Goal: Information Seeking & Learning: Learn about a topic

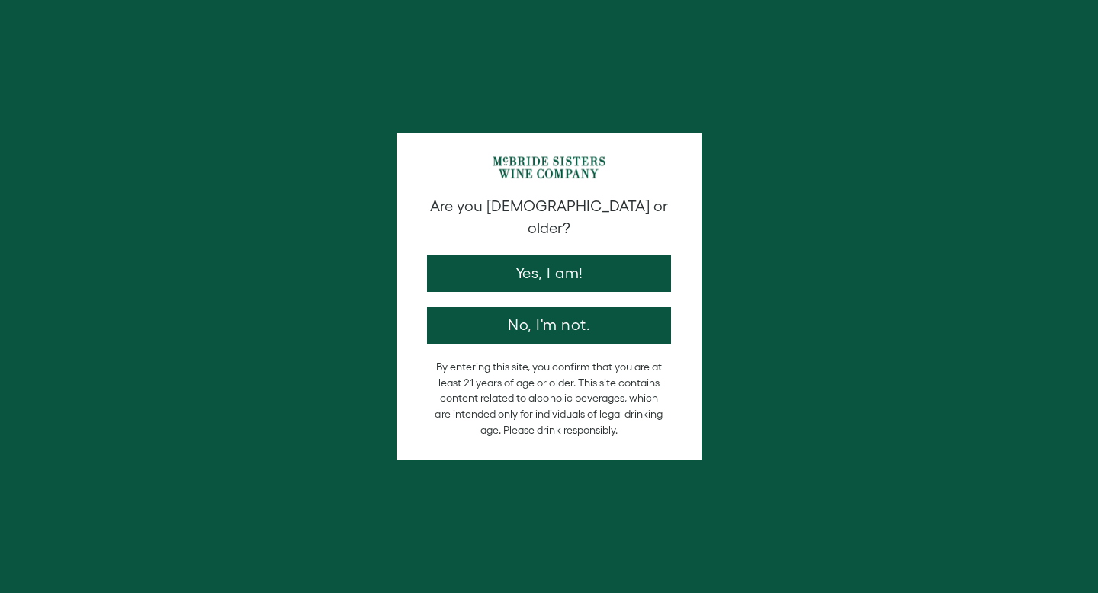
click at [538, 255] on button "Yes, I am!" at bounding box center [549, 273] width 244 height 37
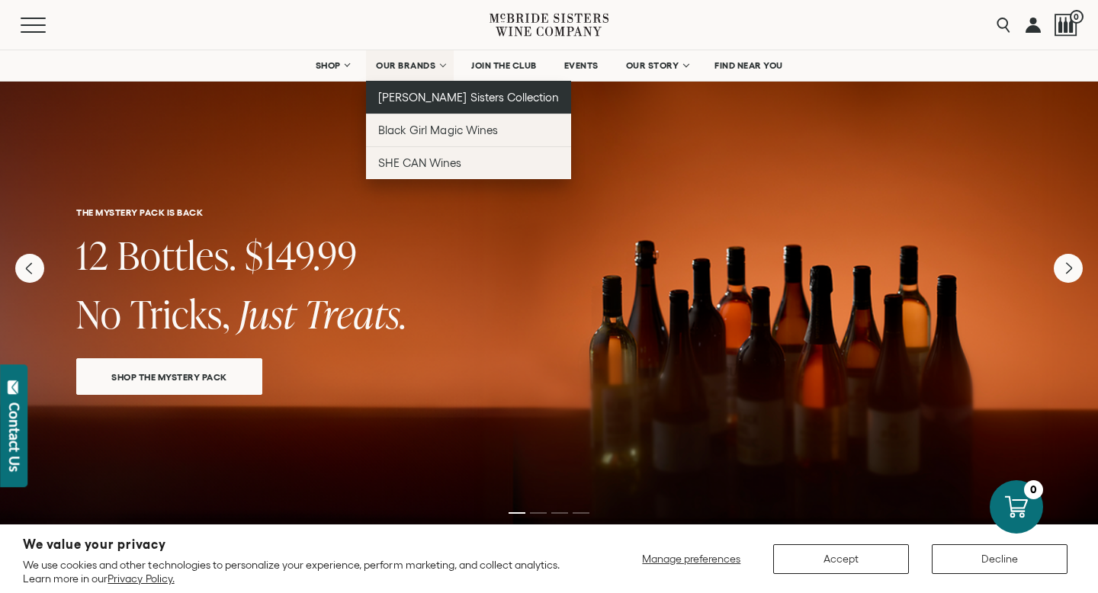
click at [399, 102] on span "[PERSON_NAME] Sisters Collection" at bounding box center [468, 97] width 181 height 13
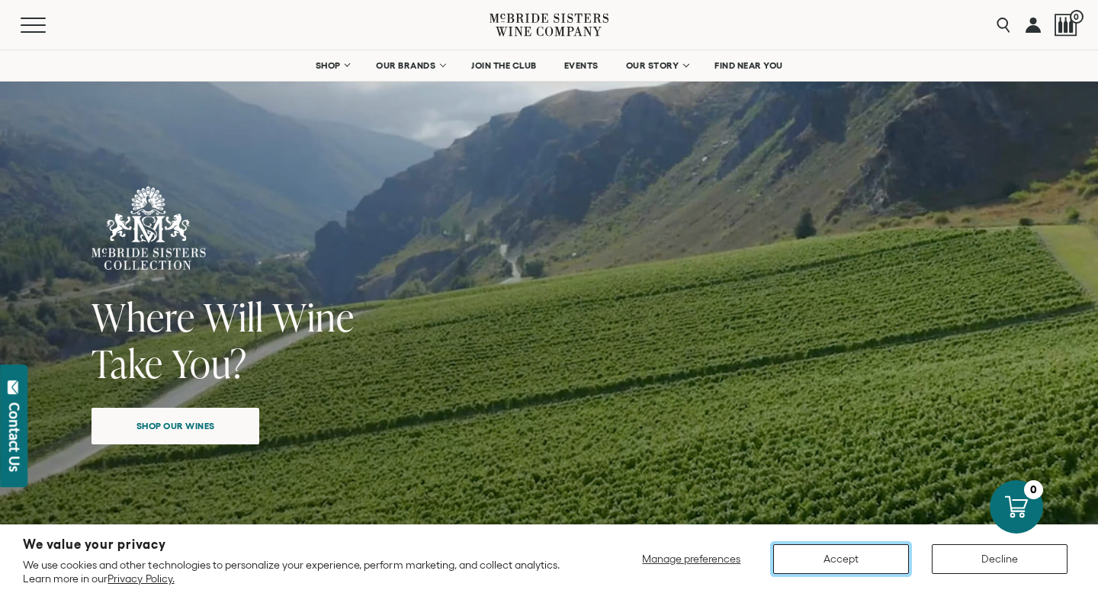
click at [829, 563] on button "Accept" at bounding box center [841, 559] width 136 height 30
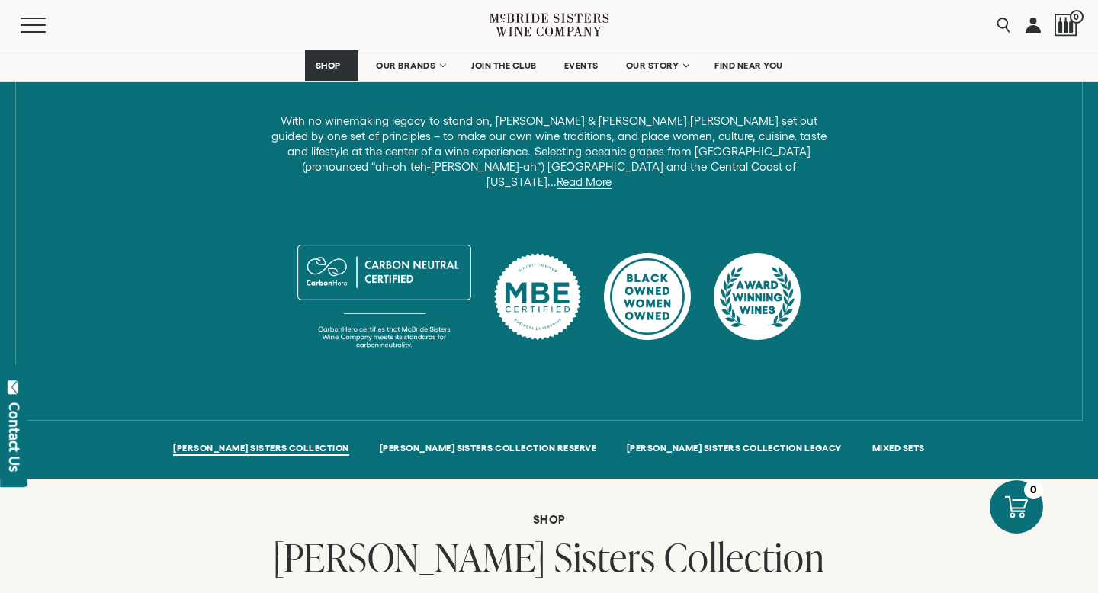
scroll to position [737, 0]
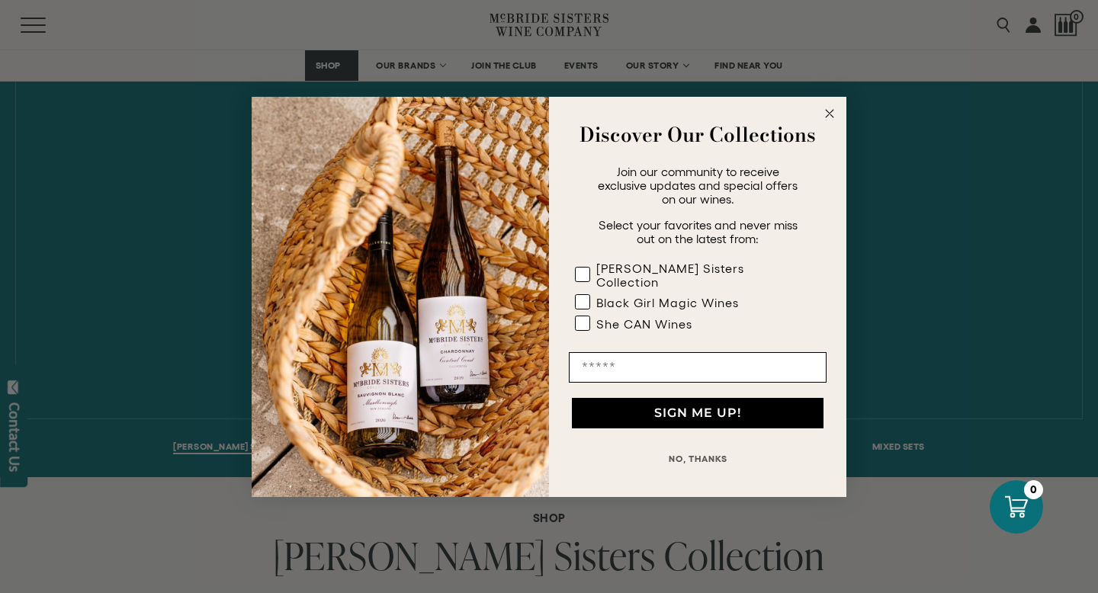
click at [832, 117] on icon "Close dialog" at bounding box center [830, 114] width 8 height 8
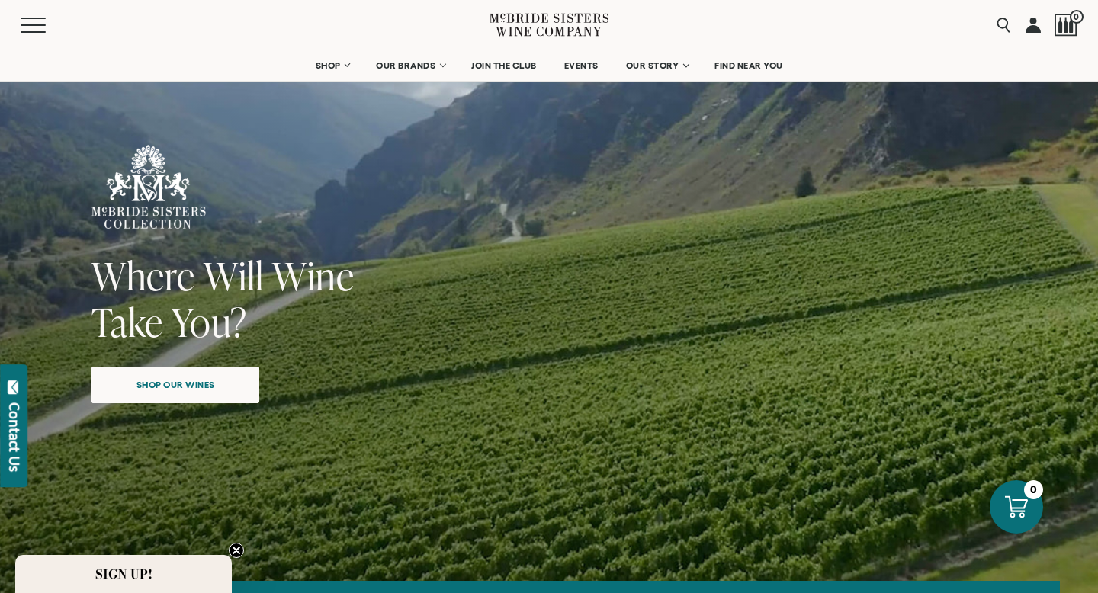
scroll to position [0, 0]
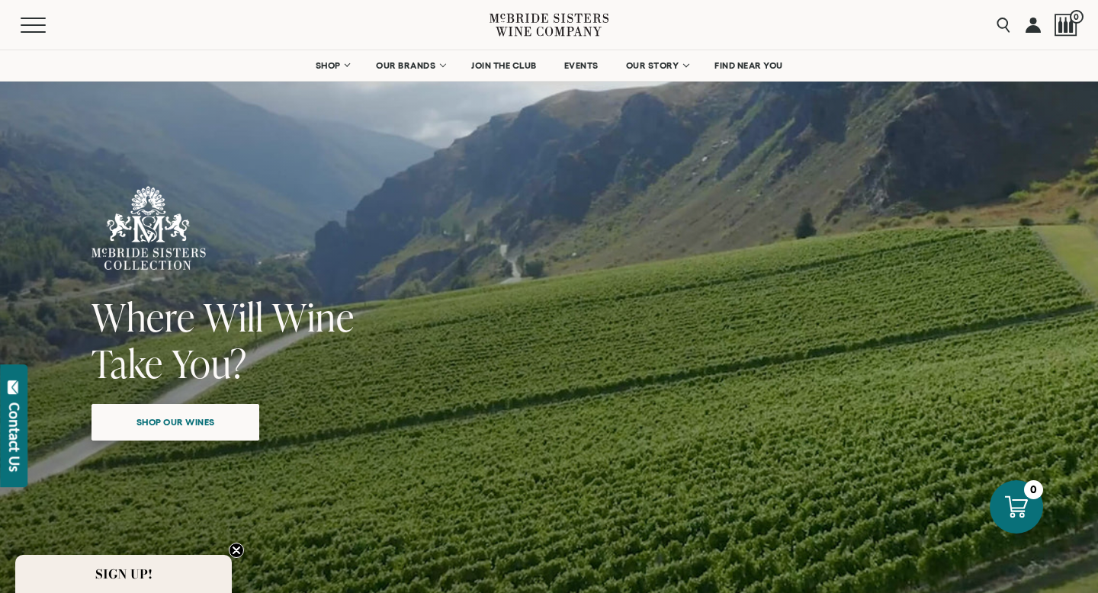
click at [146, 422] on span "Shop our wines" at bounding box center [176, 422] width 132 height 30
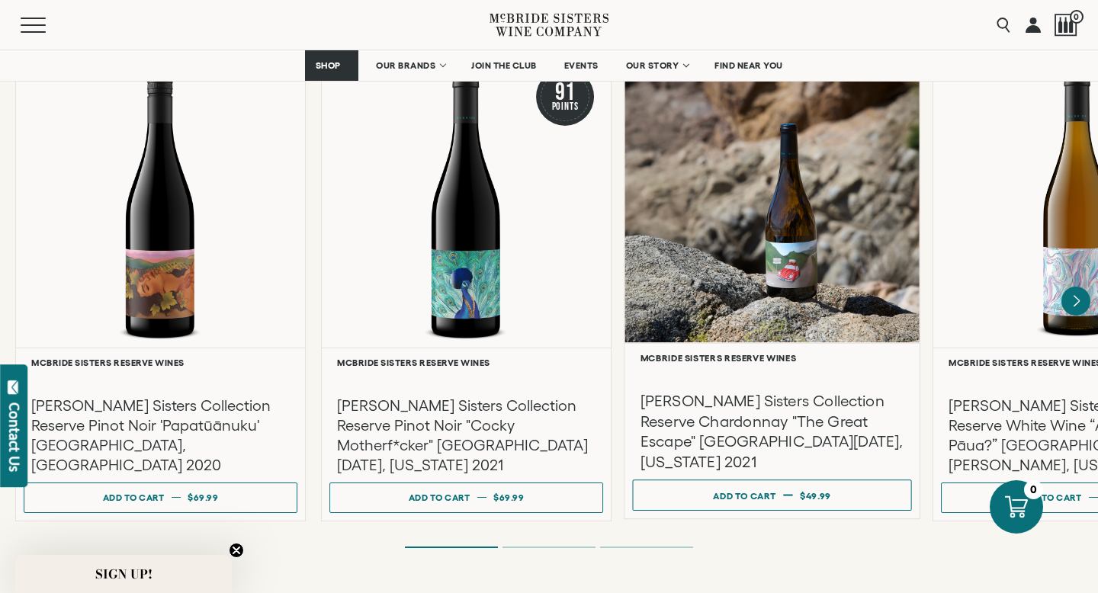
scroll to position [2618, 0]
click at [717, 392] on h3 "[PERSON_NAME] Sisters Collection Reserve Chardonnay "The Great Escape" [GEOGRAP…" at bounding box center [772, 432] width 264 height 81
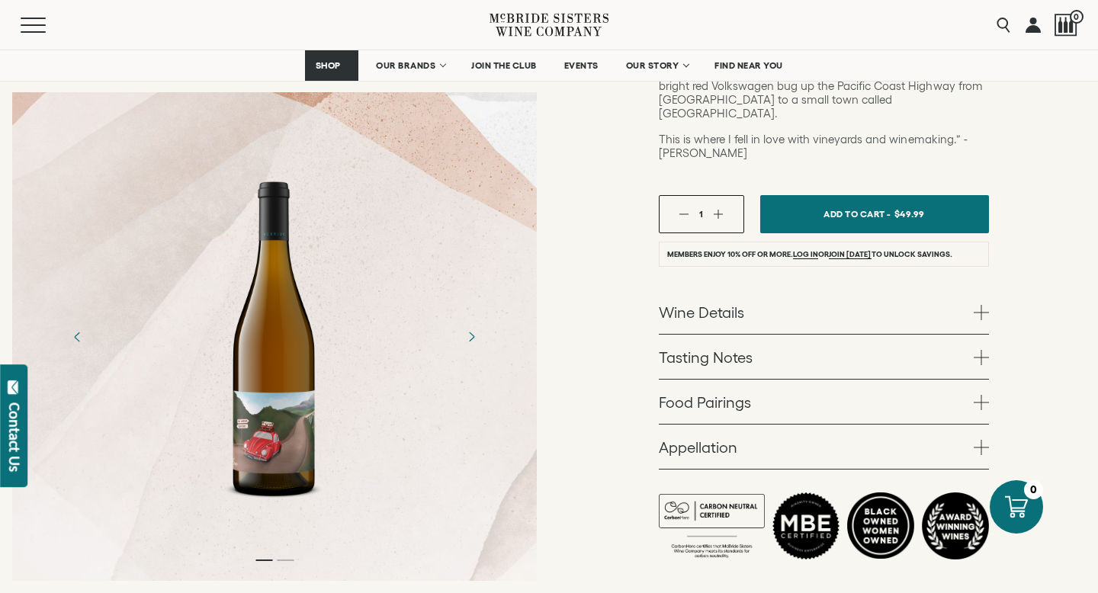
scroll to position [471, 0]
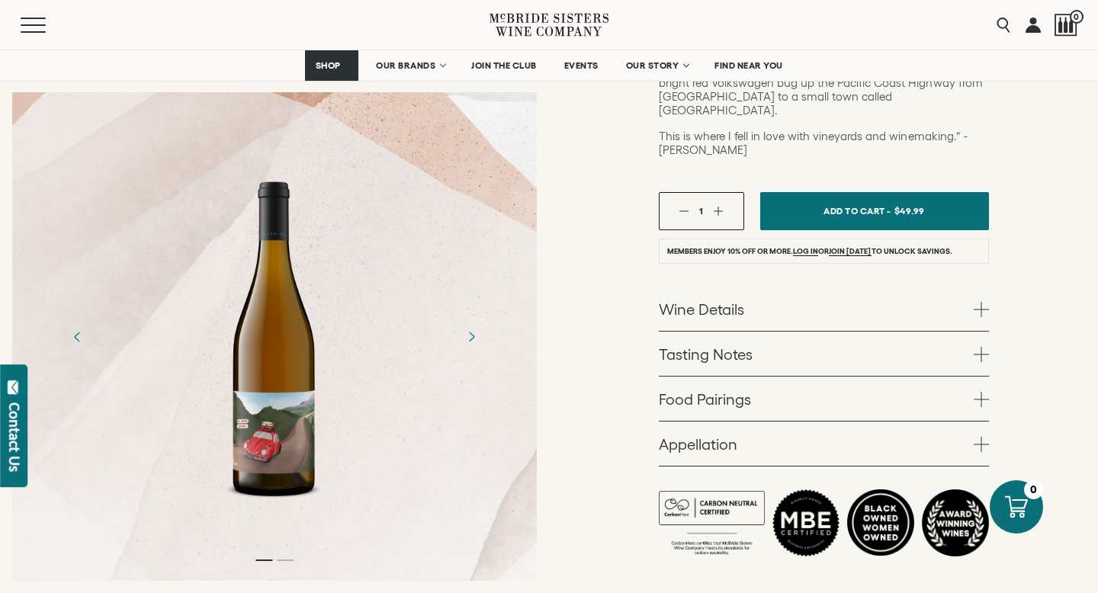
click at [983, 302] on span at bounding box center [980, 309] width 15 height 15
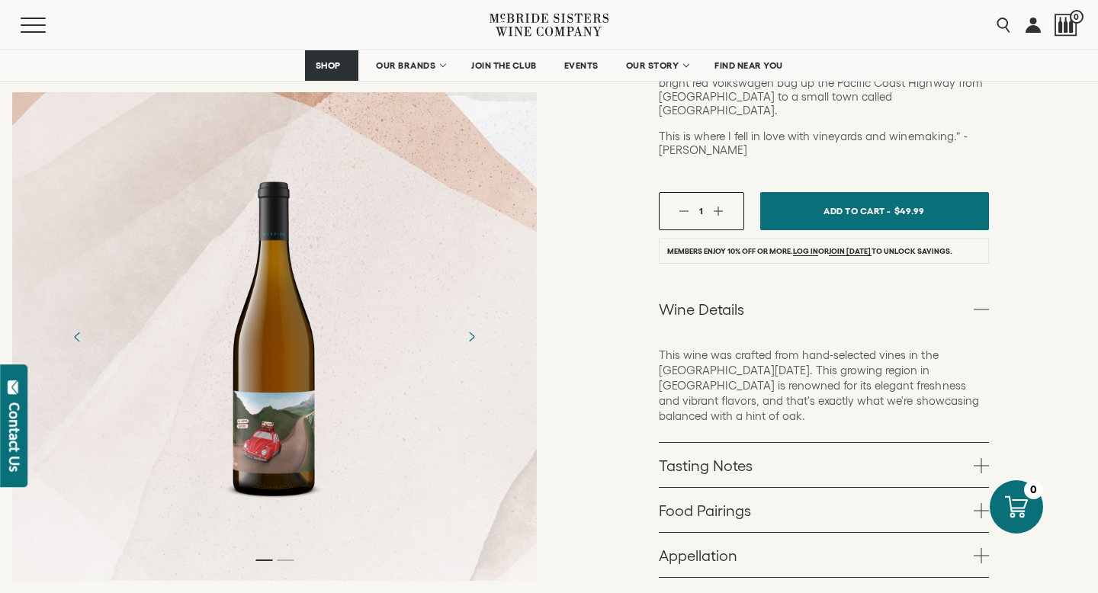
click at [981, 458] on span at bounding box center [980, 465] width 15 height 15
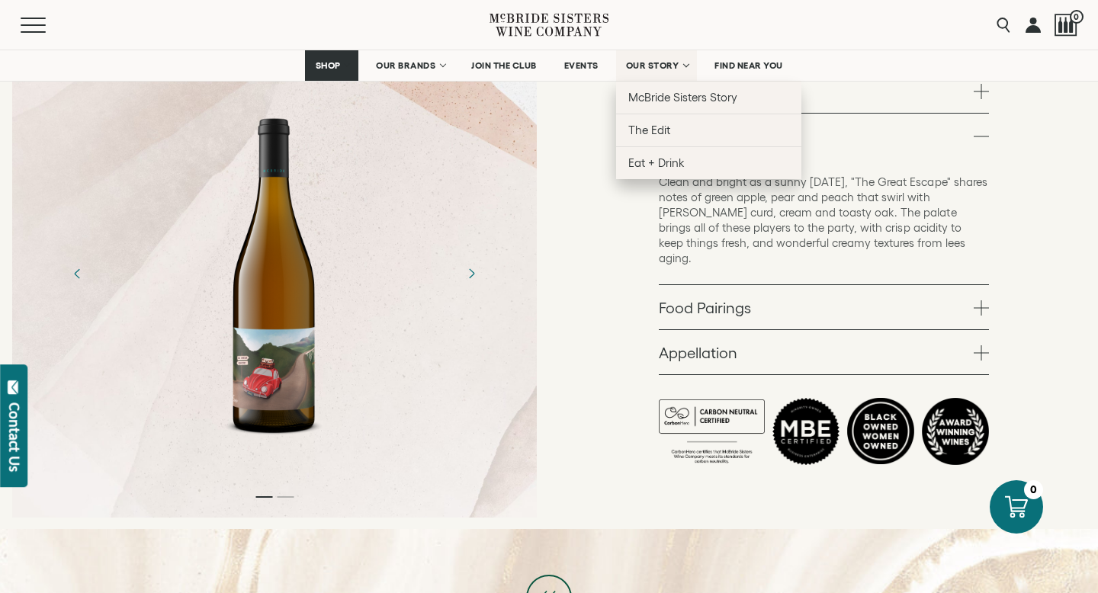
scroll to position [691, 0]
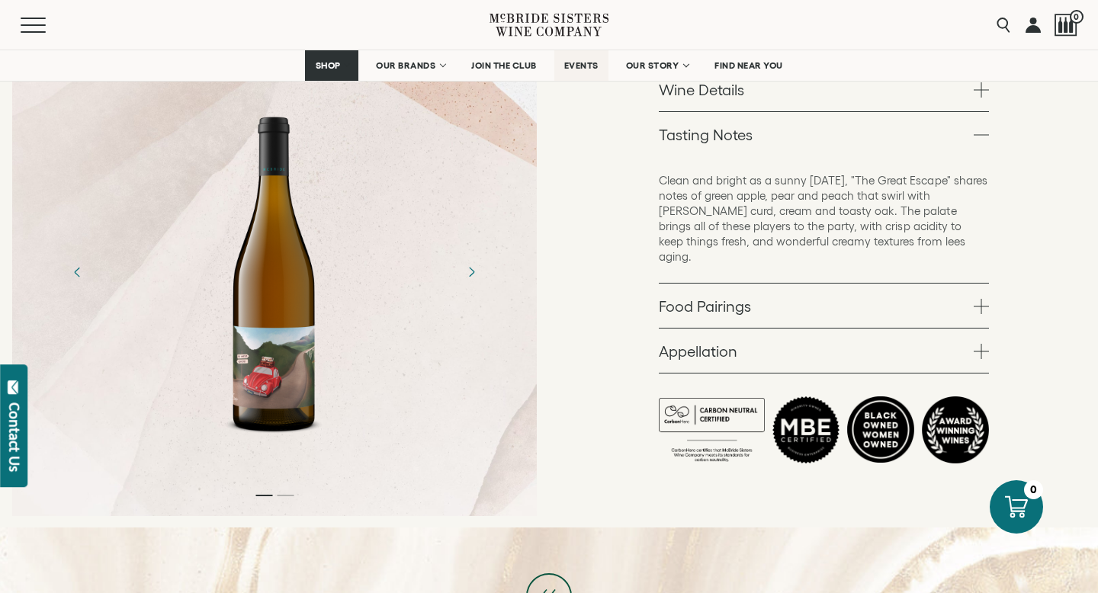
click at [577, 65] on span "EVENTS" at bounding box center [581, 65] width 34 height 11
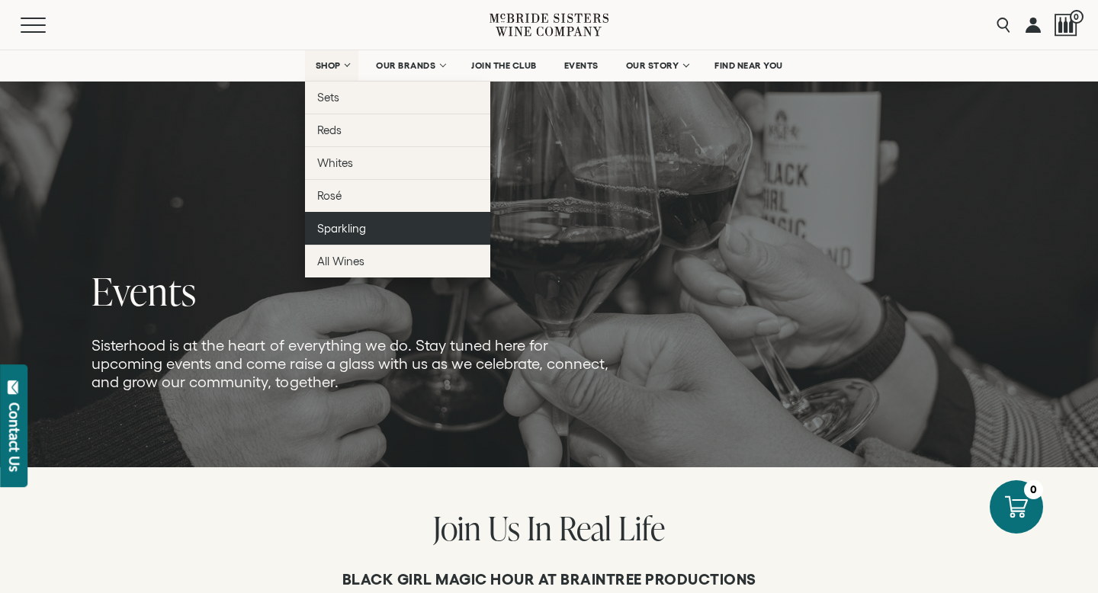
click at [359, 232] on span "Sparkling" at bounding box center [341, 228] width 49 height 13
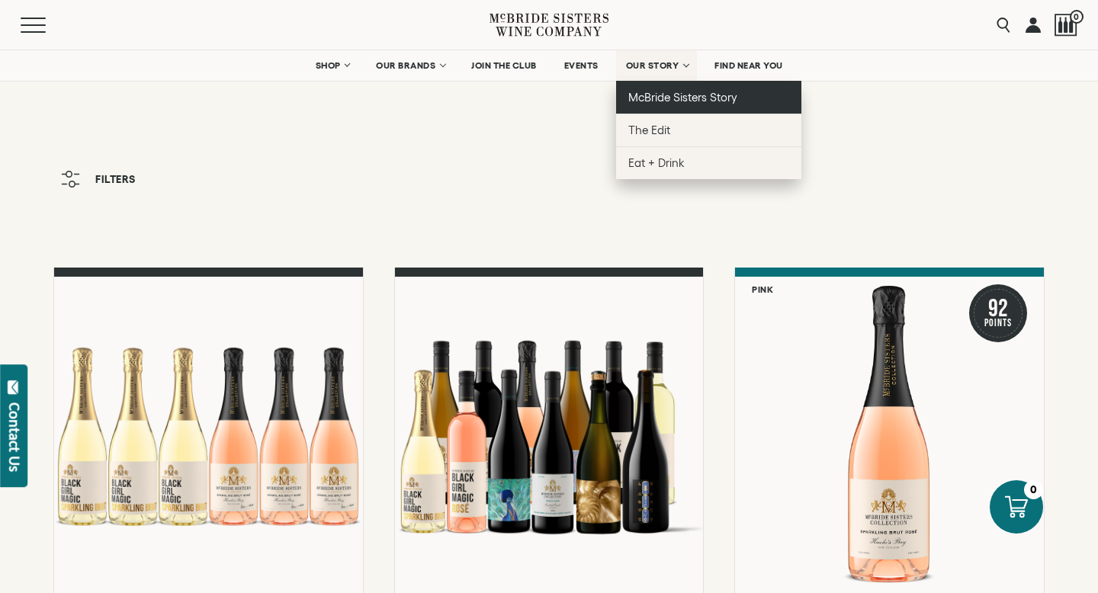
click at [654, 100] on span "McBride Sisters Story" at bounding box center [682, 97] width 109 height 13
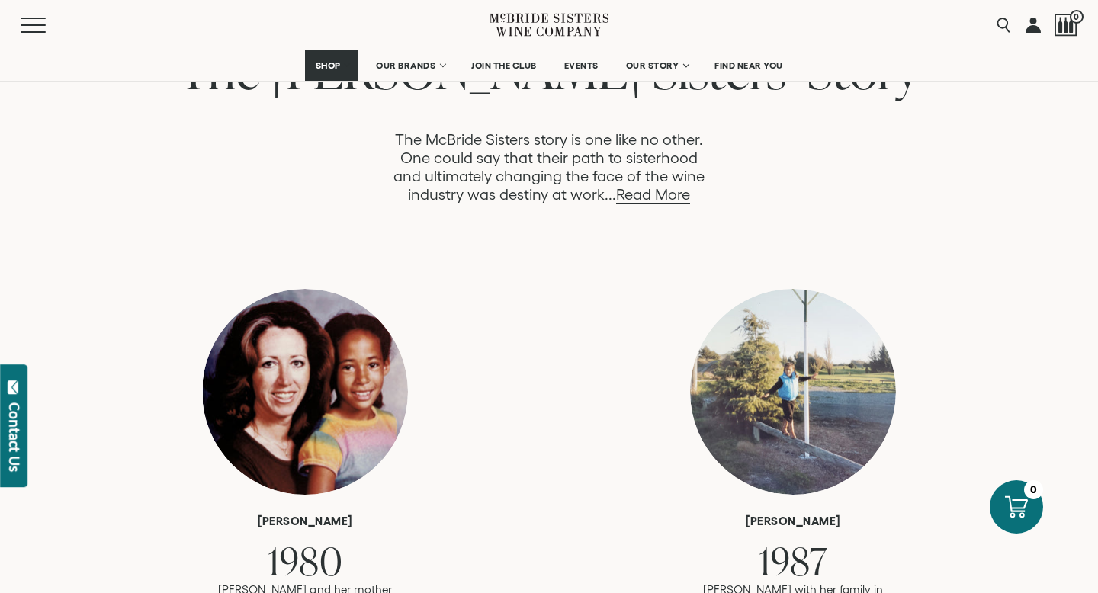
scroll to position [846, 0]
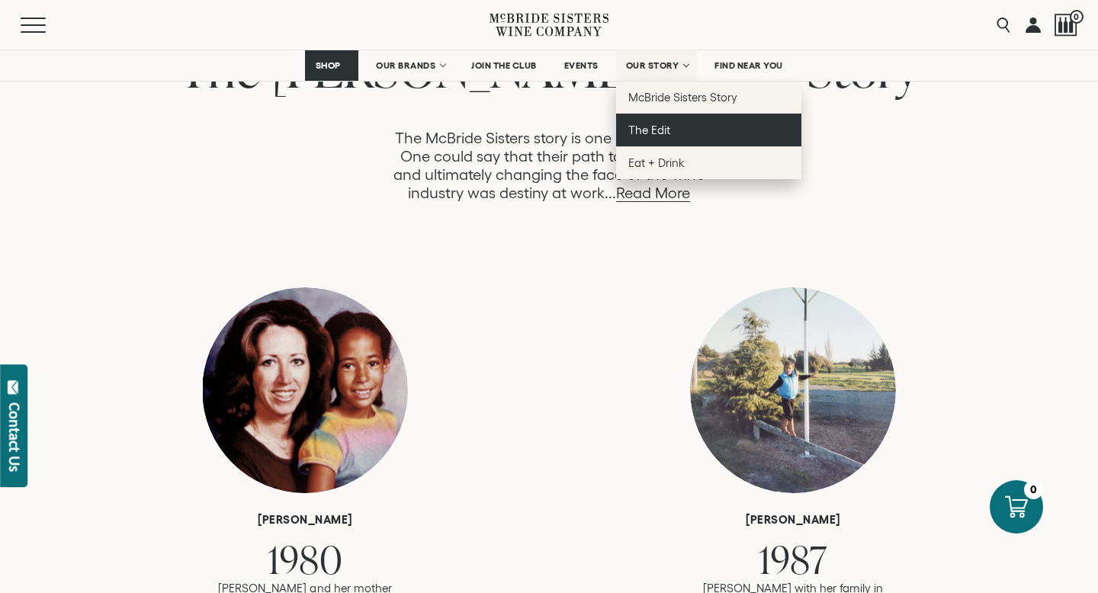
click at [646, 138] on link "The Edit" at bounding box center [708, 130] width 185 height 33
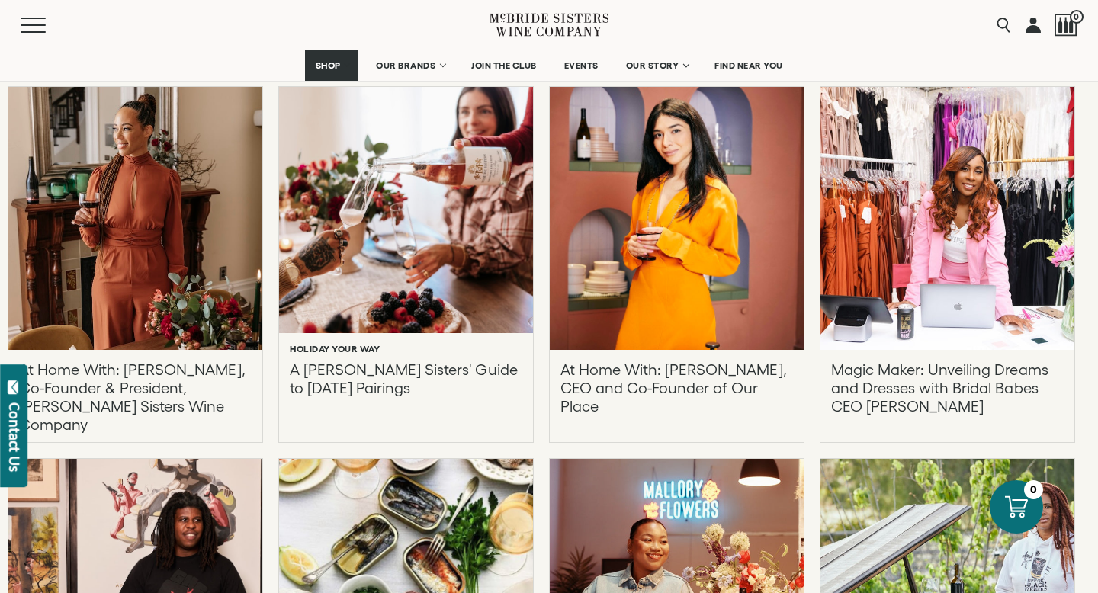
scroll to position [1535, 0]
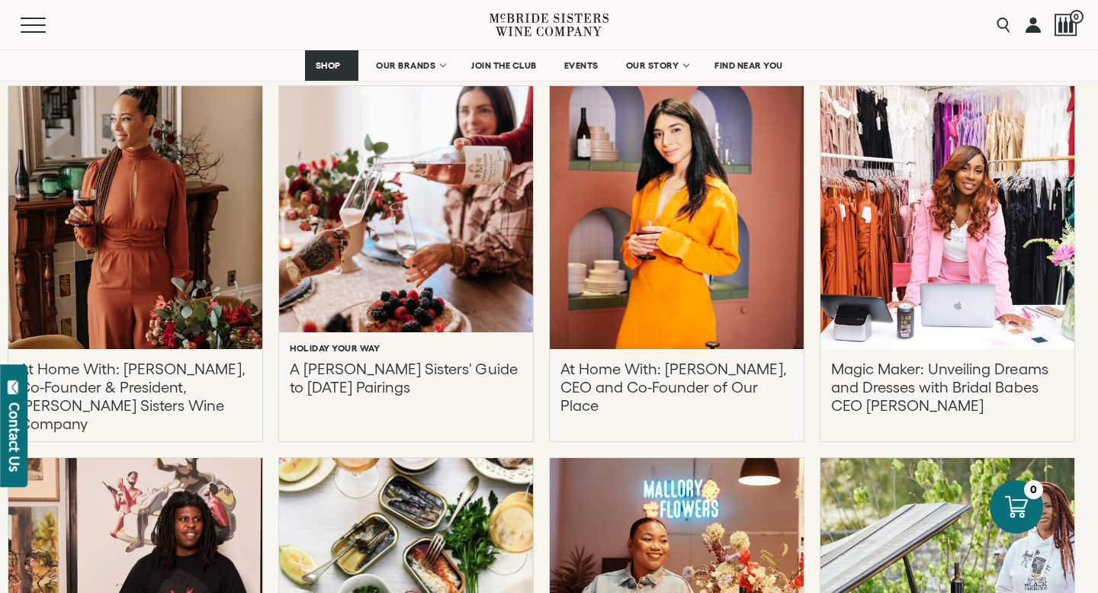
click at [164, 379] on p "At Home With: Robin McBride, Co-Founder & President, McBride Sisters Wine Compa…" at bounding box center [135, 387] width 233 height 55
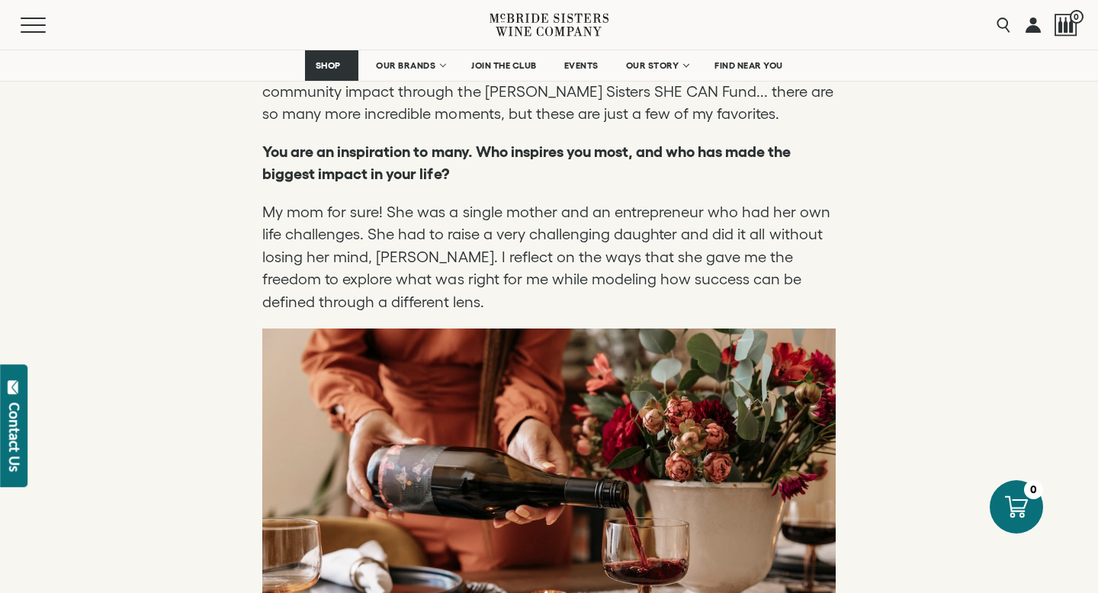
scroll to position [2324, 0]
